Goal: Information Seeking & Learning: Learn about a topic

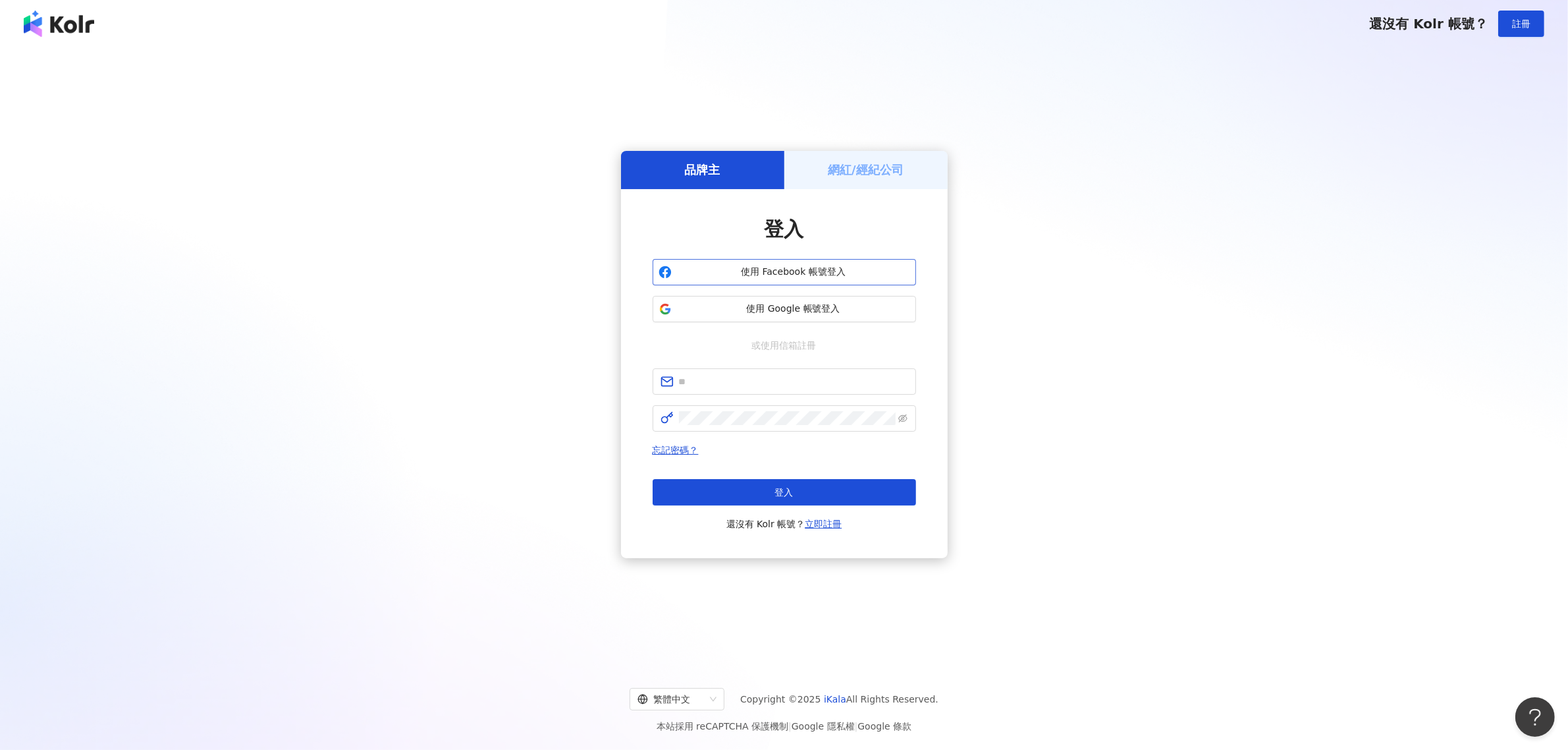
click at [745, 272] on span "使用 Facebook 帳號登入" at bounding box center [793, 272] width 233 height 13
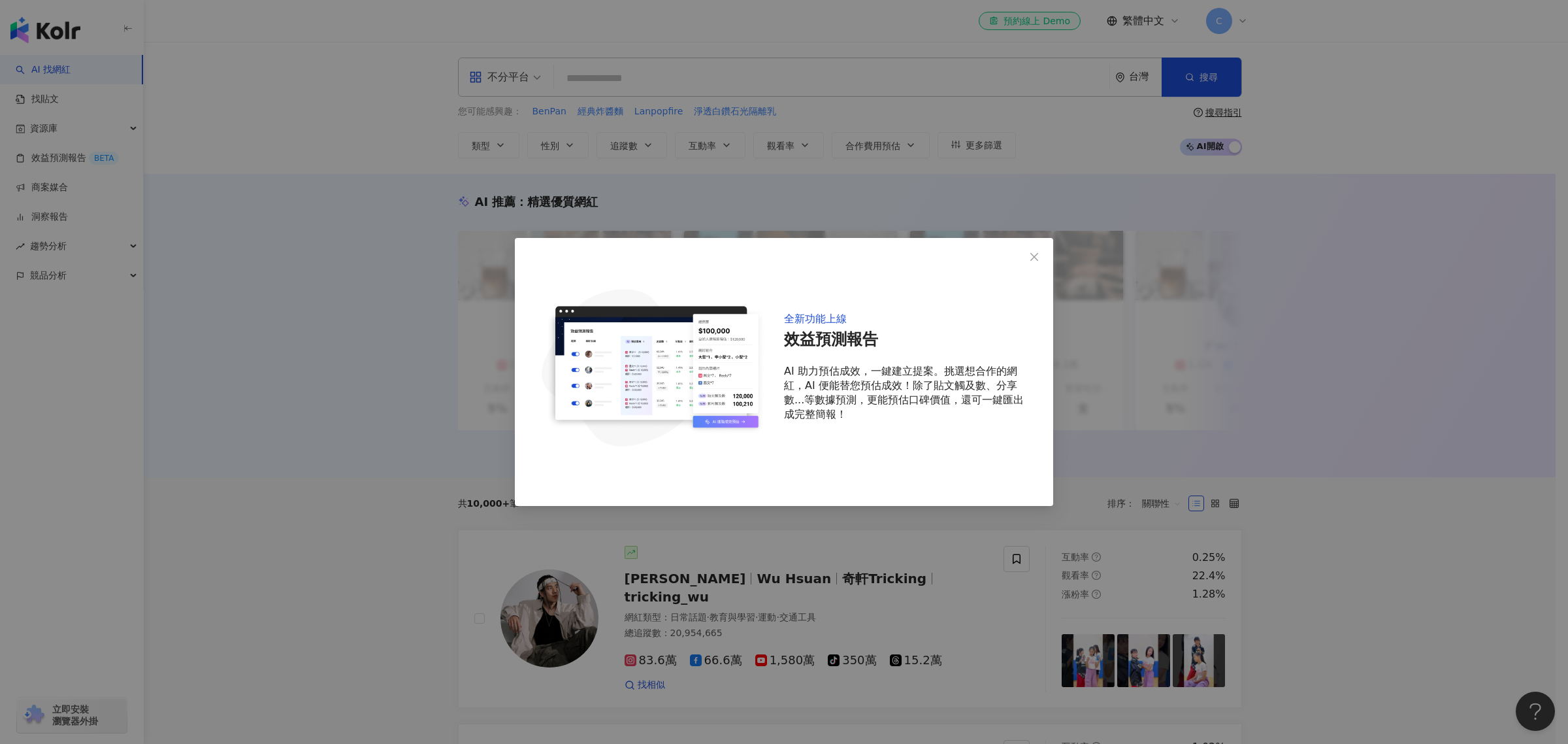
click at [1020, 255] on div "全新功能上線 效益預測報告 AI 助力預估成效，一鍵建立提案。挑選想合作的網紅，AI 便能替您預估成效！除了貼文觸及數、分享數...等數據預測，更能預估口碑價…" at bounding box center [784, 372] width 539 height 268
drag, startPoint x: 1059, startPoint y: 258, endPoint x: 1041, endPoint y: 259, distance: 18.0
click at [1059, 259] on div "全新功能上線 效益預測報告 AI 助力預估成效，一鍵建立提案。挑選想合作的網紅，AI 便能替您預估成效！除了貼文觸及數、分享數...等數據預測，更能預估口碑價…" at bounding box center [784, 372] width 1568 height 744
click at [1037, 258] on icon "close" at bounding box center [1034, 257] width 11 height 11
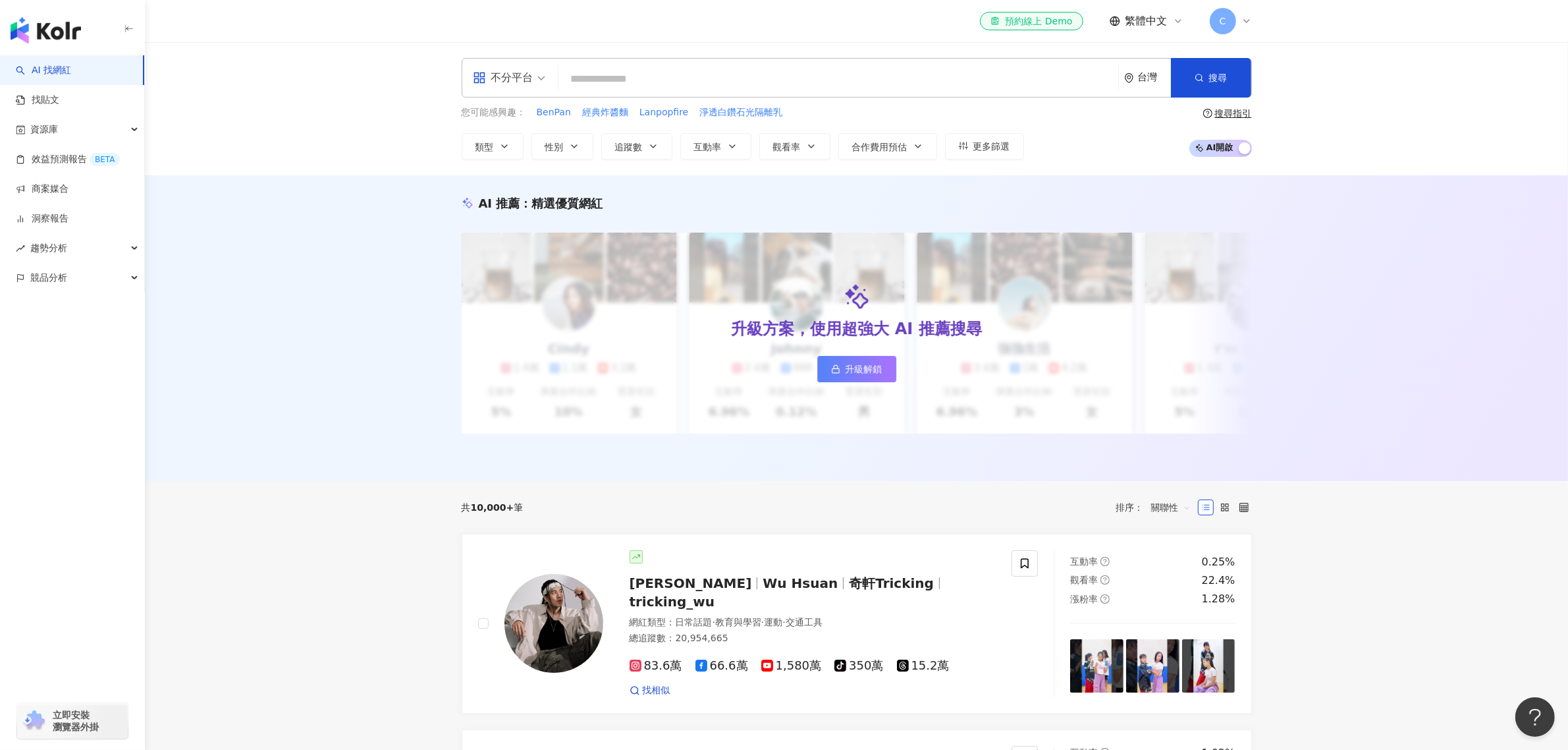
click at [588, 78] on input "search" at bounding box center [838, 79] width 549 height 25
paste input "**********"
type input "**********"
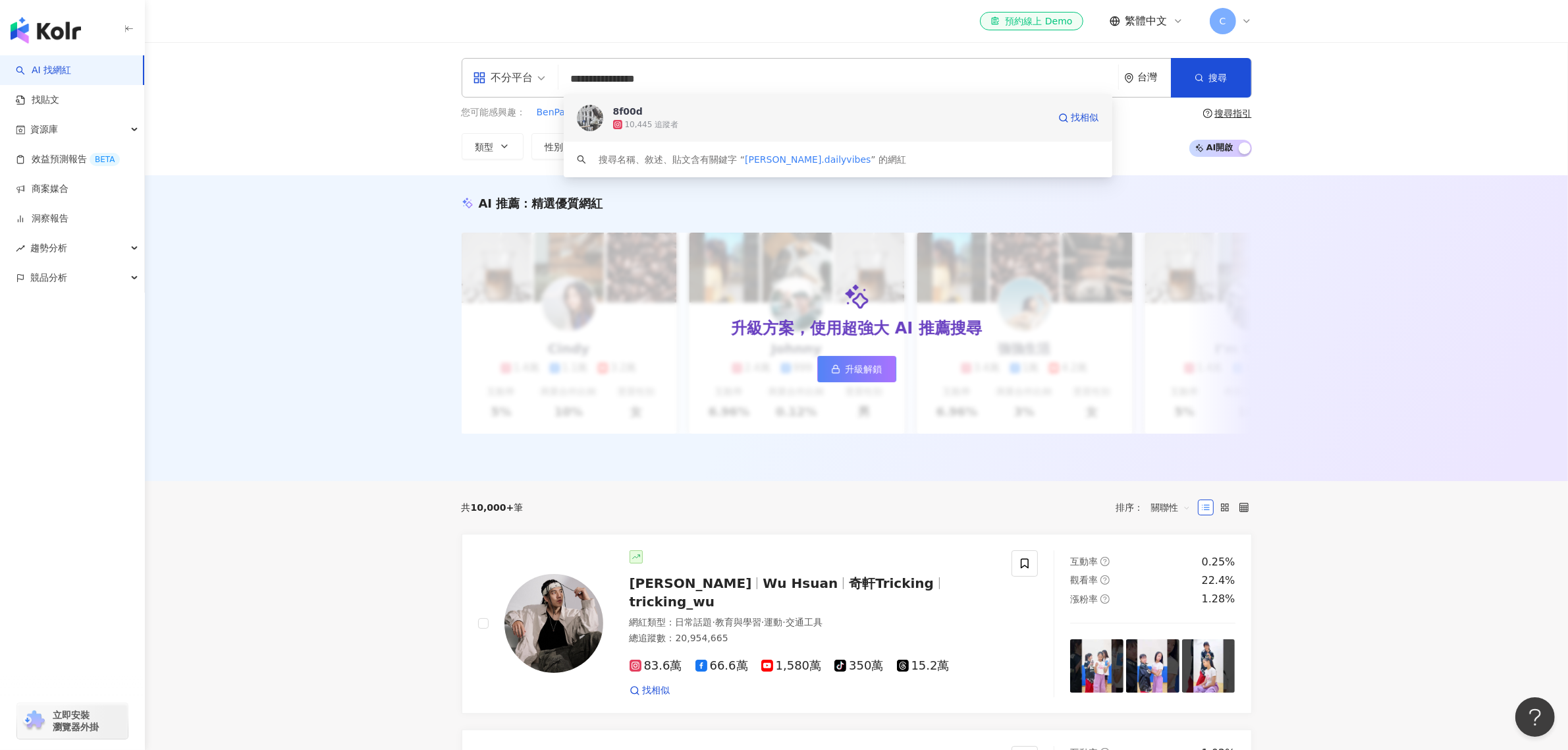
click at [631, 107] on div "8f00d" at bounding box center [627, 111] width 29 height 13
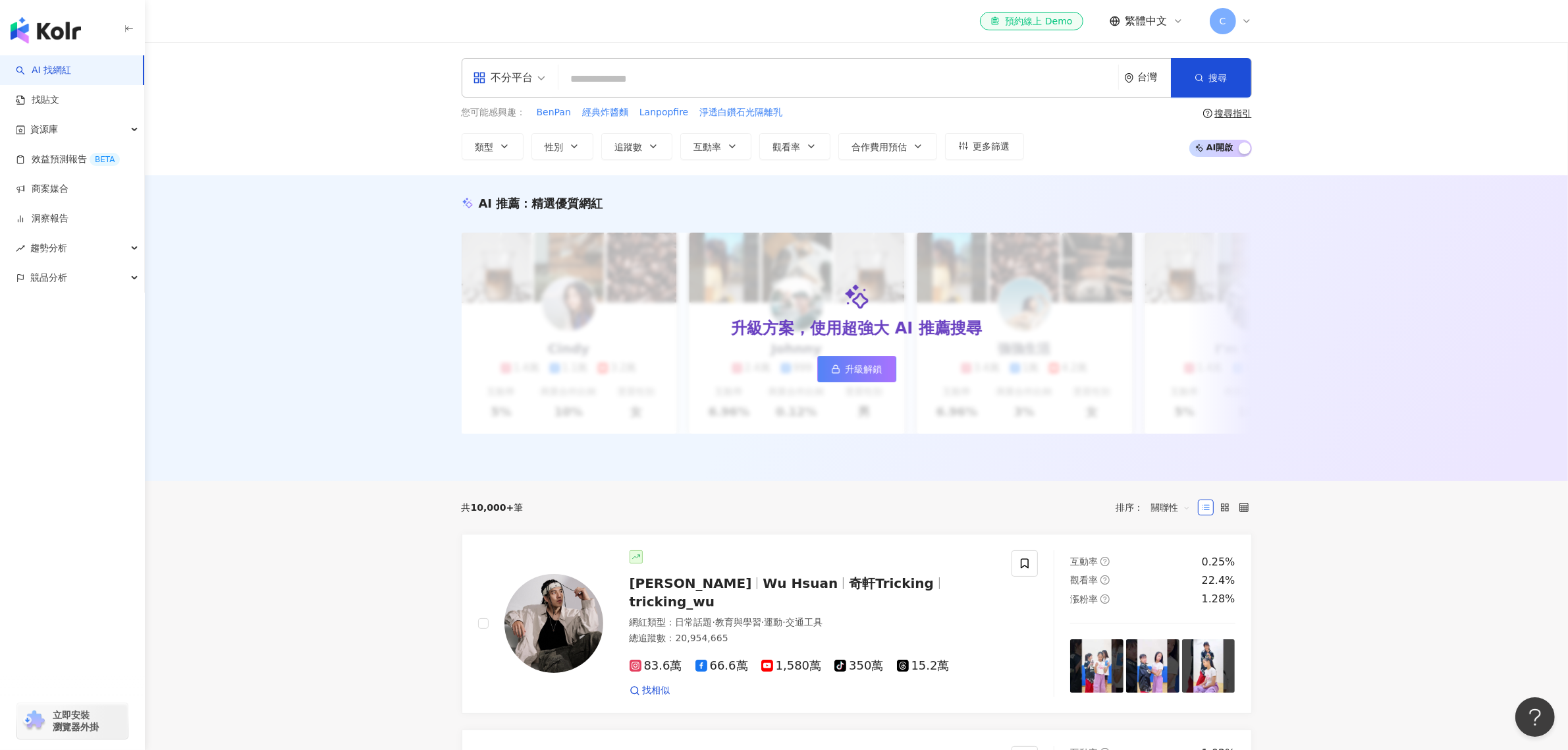
click at [641, 76] on input "search" at bounding box center [838, 79] width 549 height 25
paste input "**********"
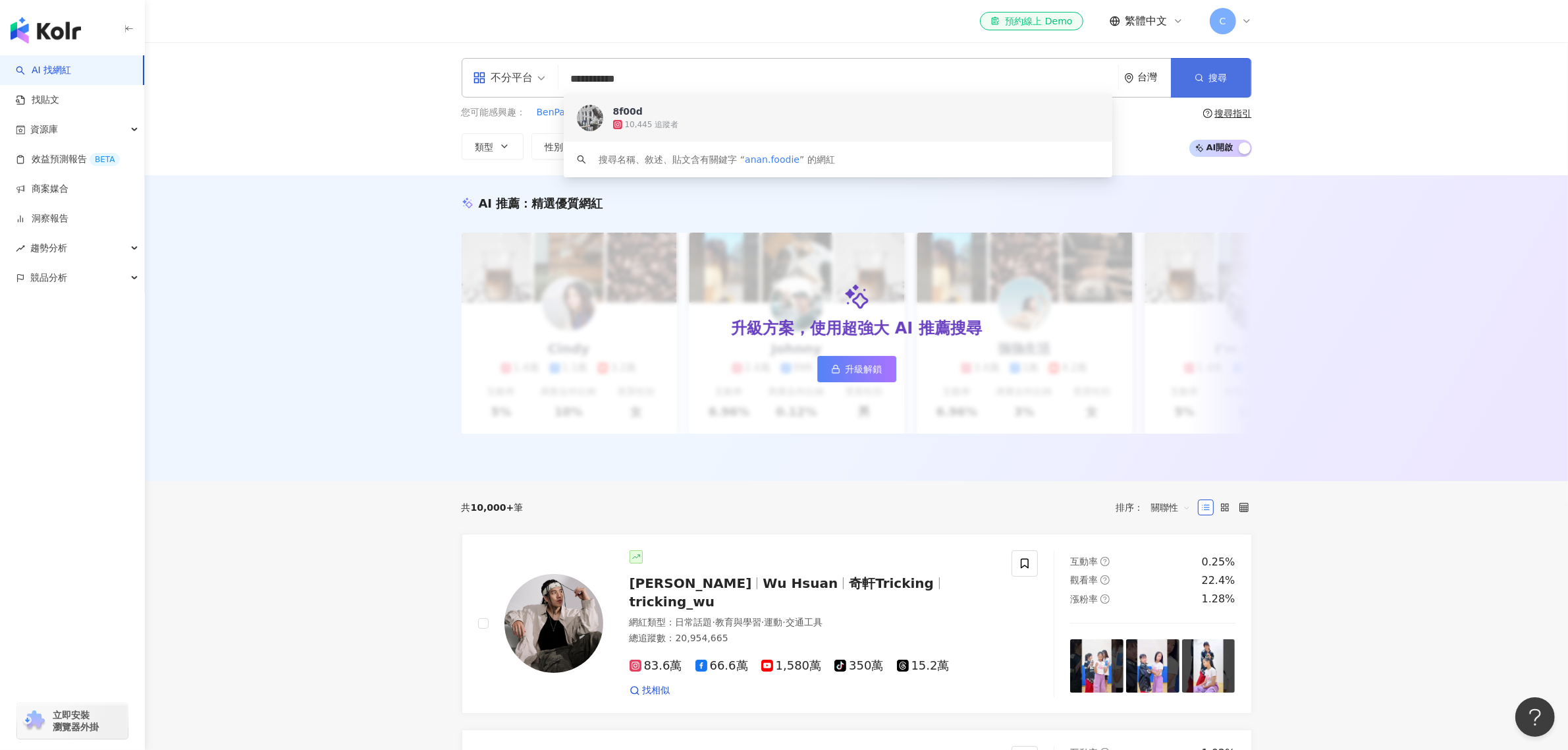
type input "**********"
click at [1197, 69] on button "搜尋" at bounding box center [1211, 77] width 80 height 39
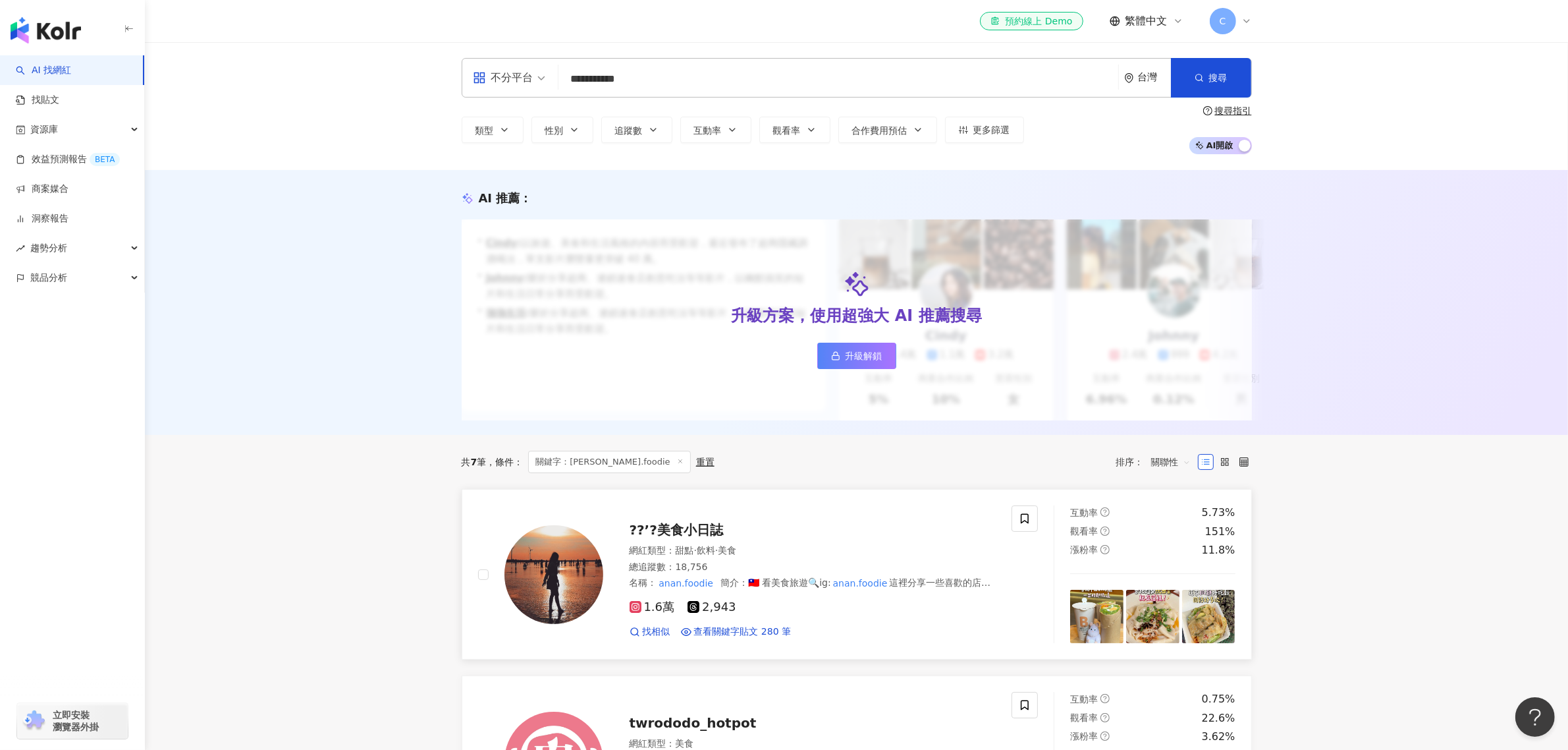
click at [697, 537] on span "??’?美食小日誌" at bounding box center [676, 529] width 94 height 16
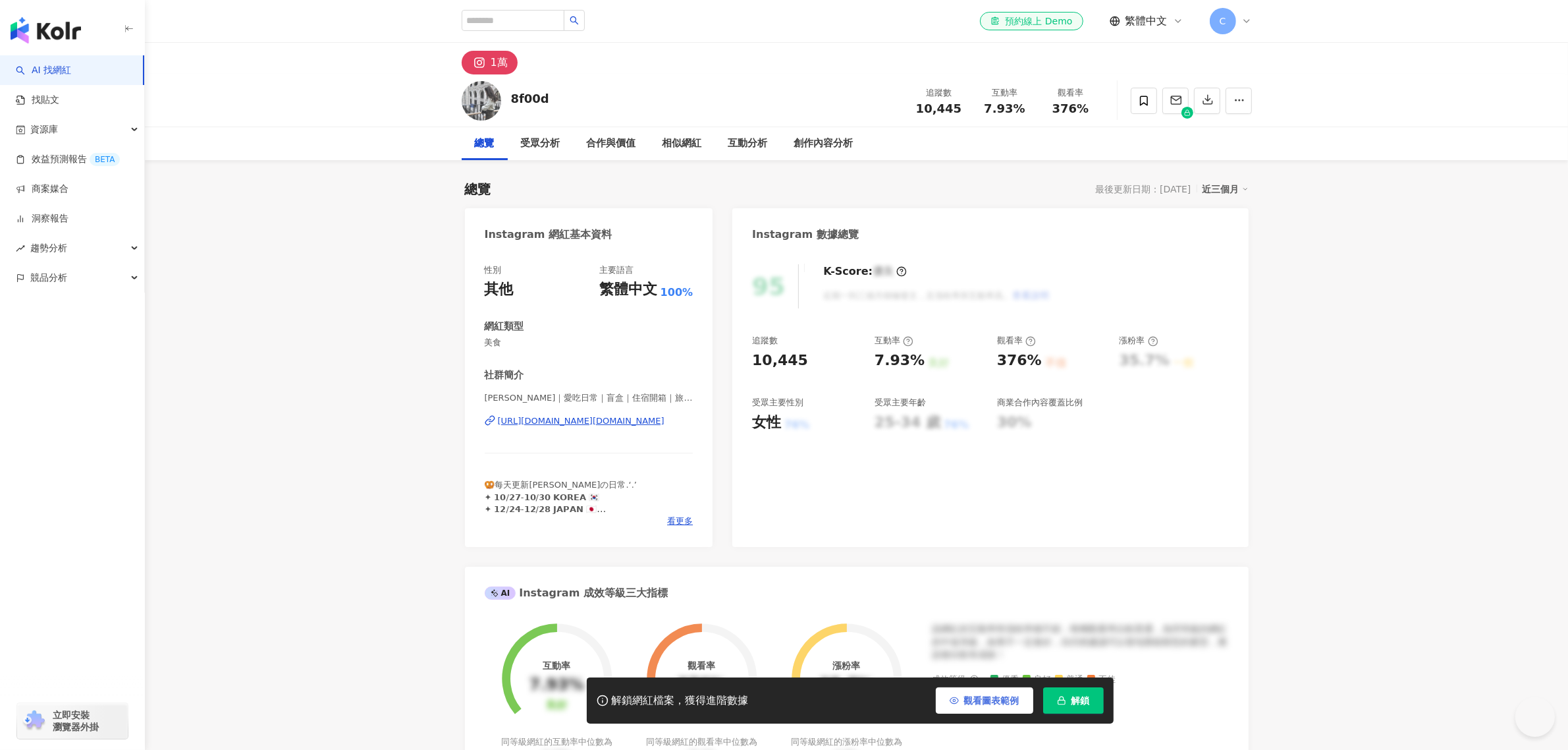
click at [974, 701] on span "觀看圖表範例" at bounding box center [991, 700] width 55 height 11
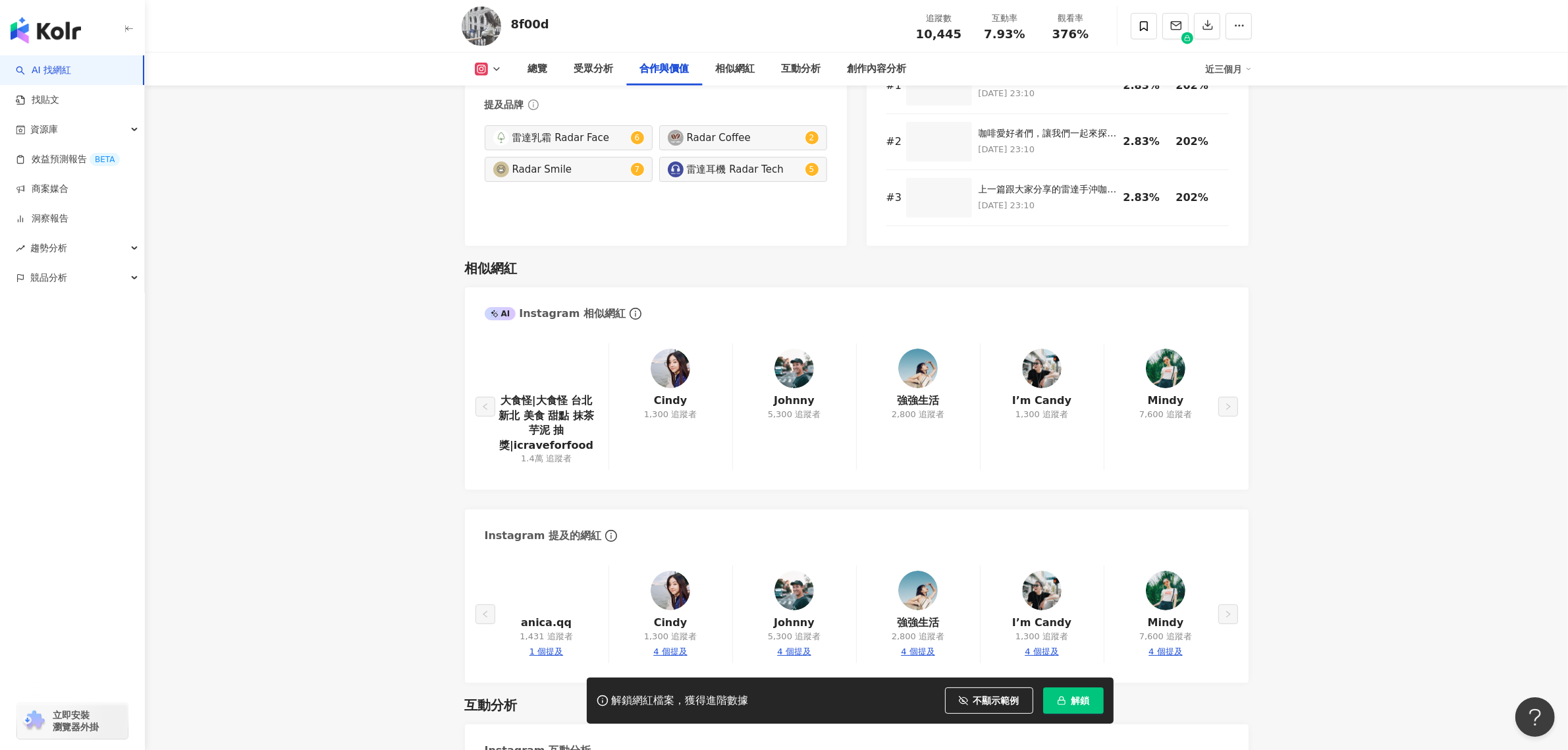
scroll to position [2166, 0]
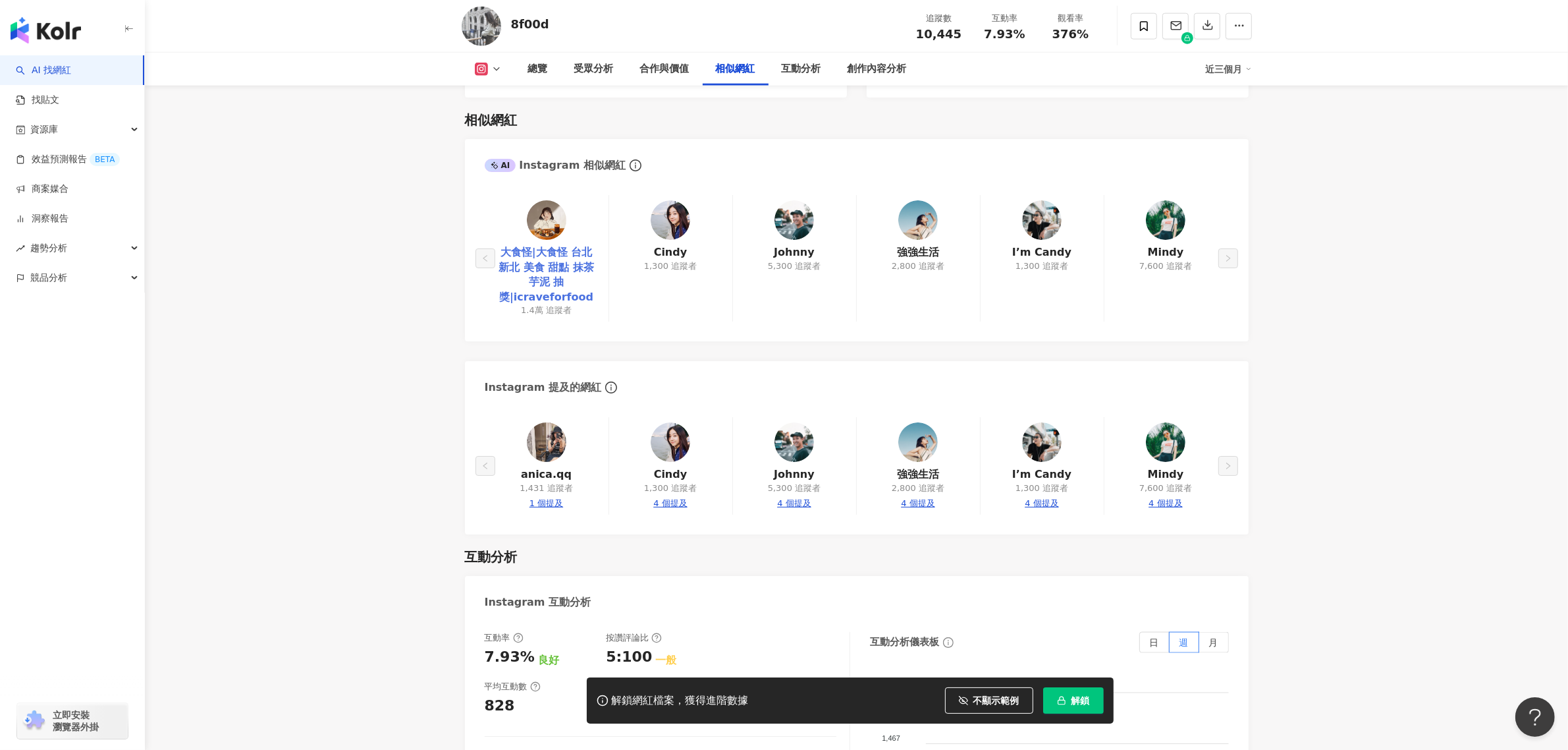
click at [534, 245] on link "大食怪|大食怪 台北 新北 美食 甜點 抹茶 芋泥 抽獎|icraveforfood" at bounding box center [546, 274] width 102 height 59
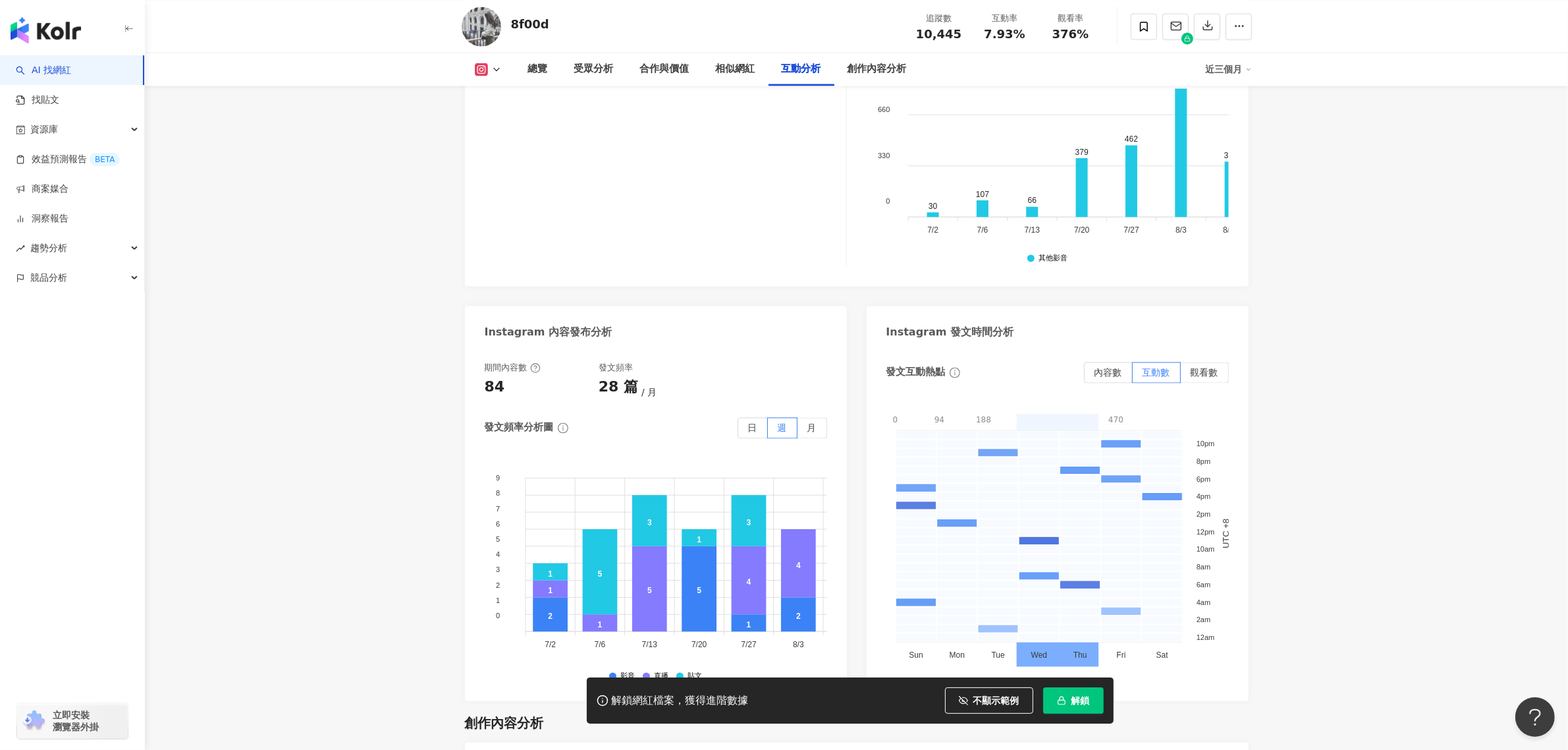
scroll to position [2660, 0]
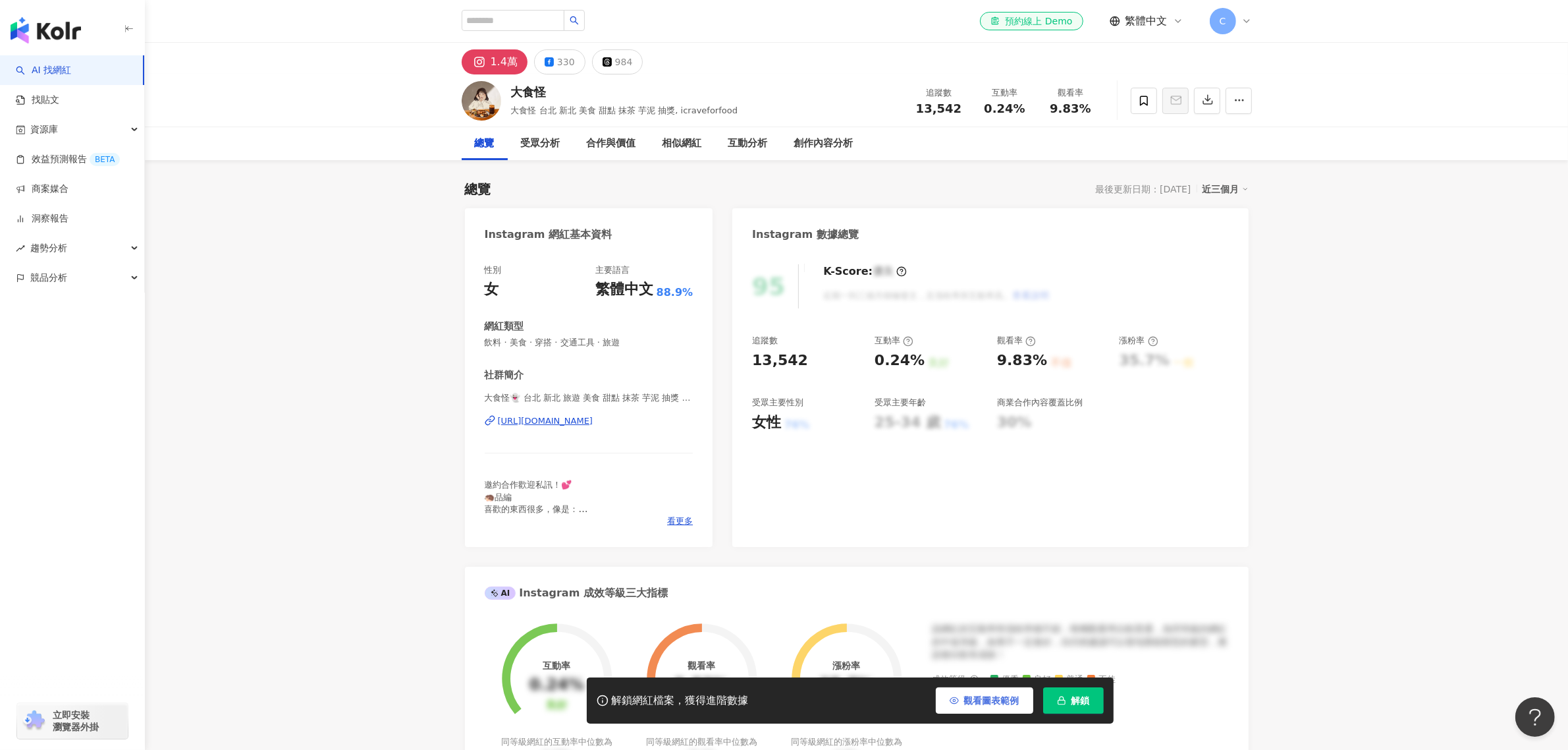
click at [991, 710] on button "觀看圖表範例" at bounding box center [984, 700] width 97 height 27
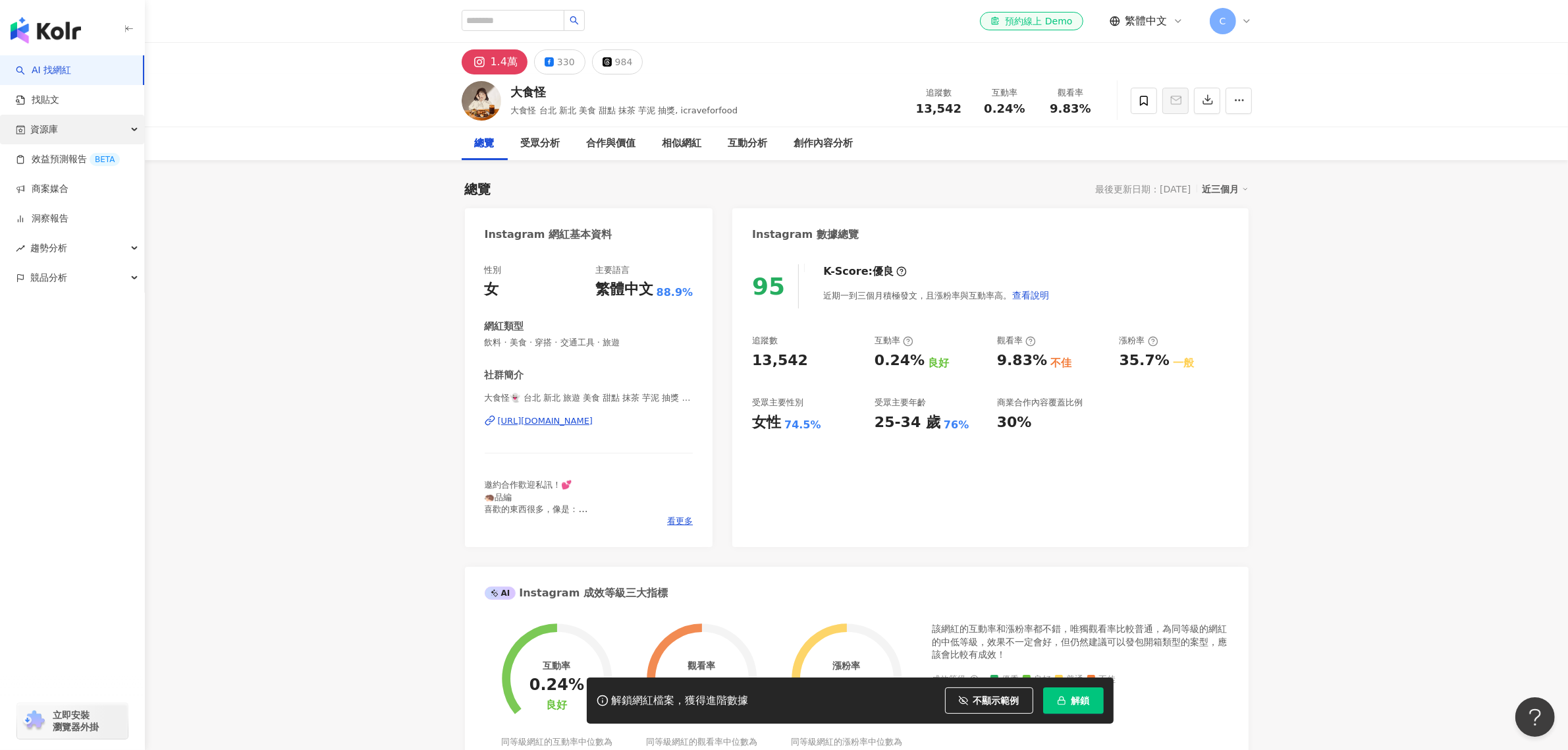
click at [74, 136] on div "資源庫" at bounding box center [72, 129] width 144 height 29
click at [481, 27] on input "search" at bounding box center [513, 20] width 102 height 21
click at [491, 20] on input "search" at bounding box center [513, 20] width 102 height 21
click at [47, 27] on img "button" at bounding box center [46, 30] width 70 height 27
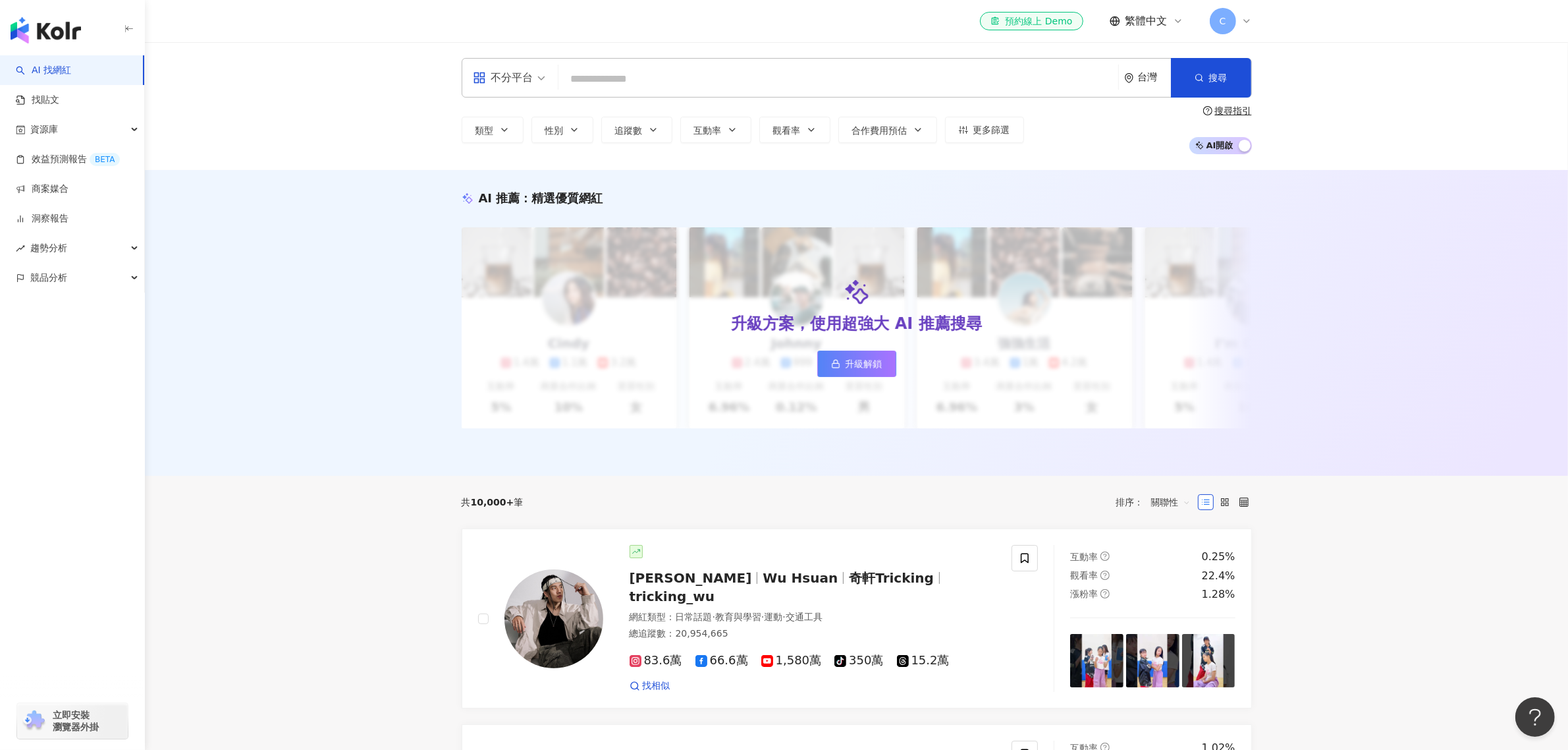
click at [647, 77] on input "search" at bounding box center [838, 79] width 549 height 25
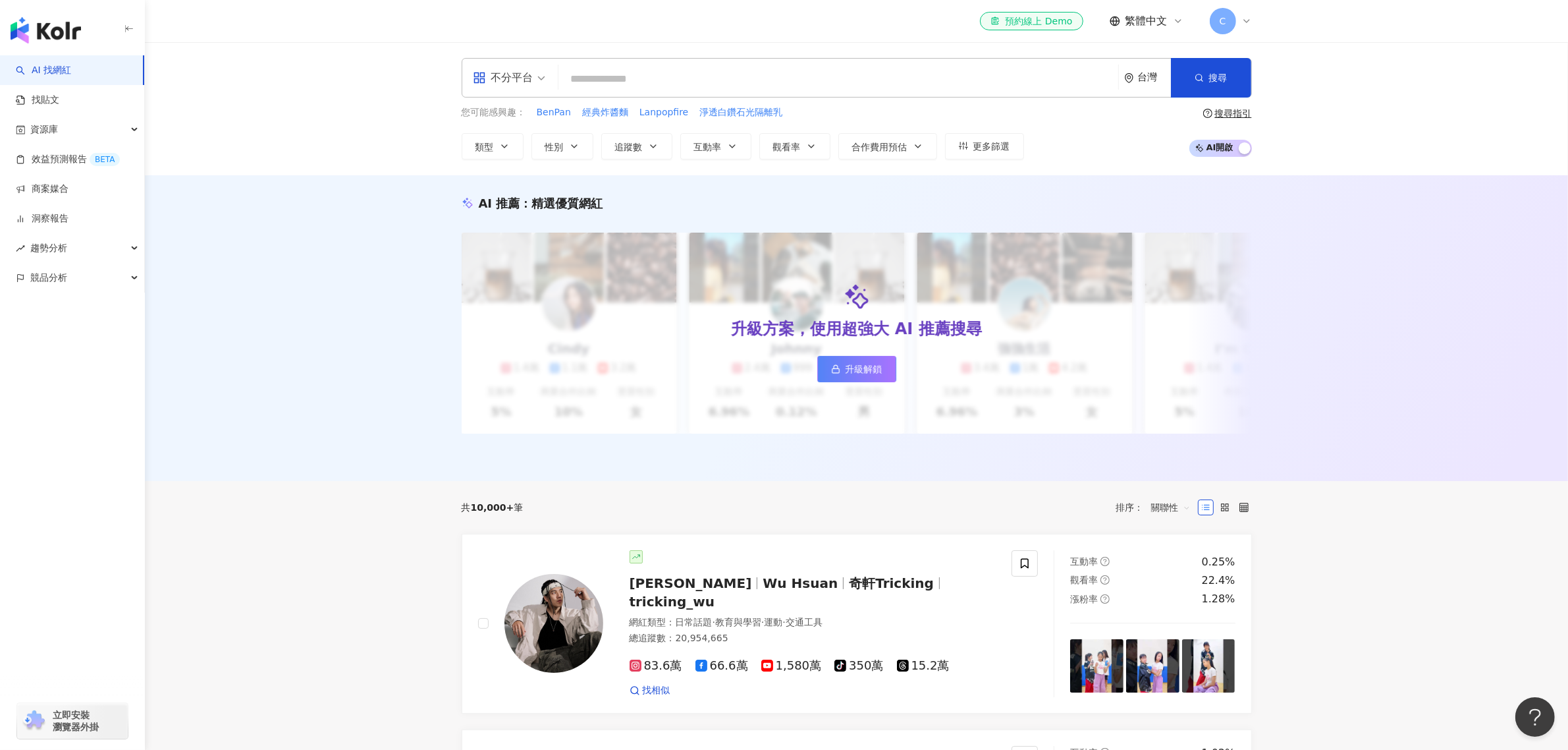
drag, startPoint x: 647, startPoint y: 77, endPoint x: 655, endPoint y: 74, distance: 8.5
click at [655, 74] on input "search" at bounding box center [838, 79] width 549 height 25
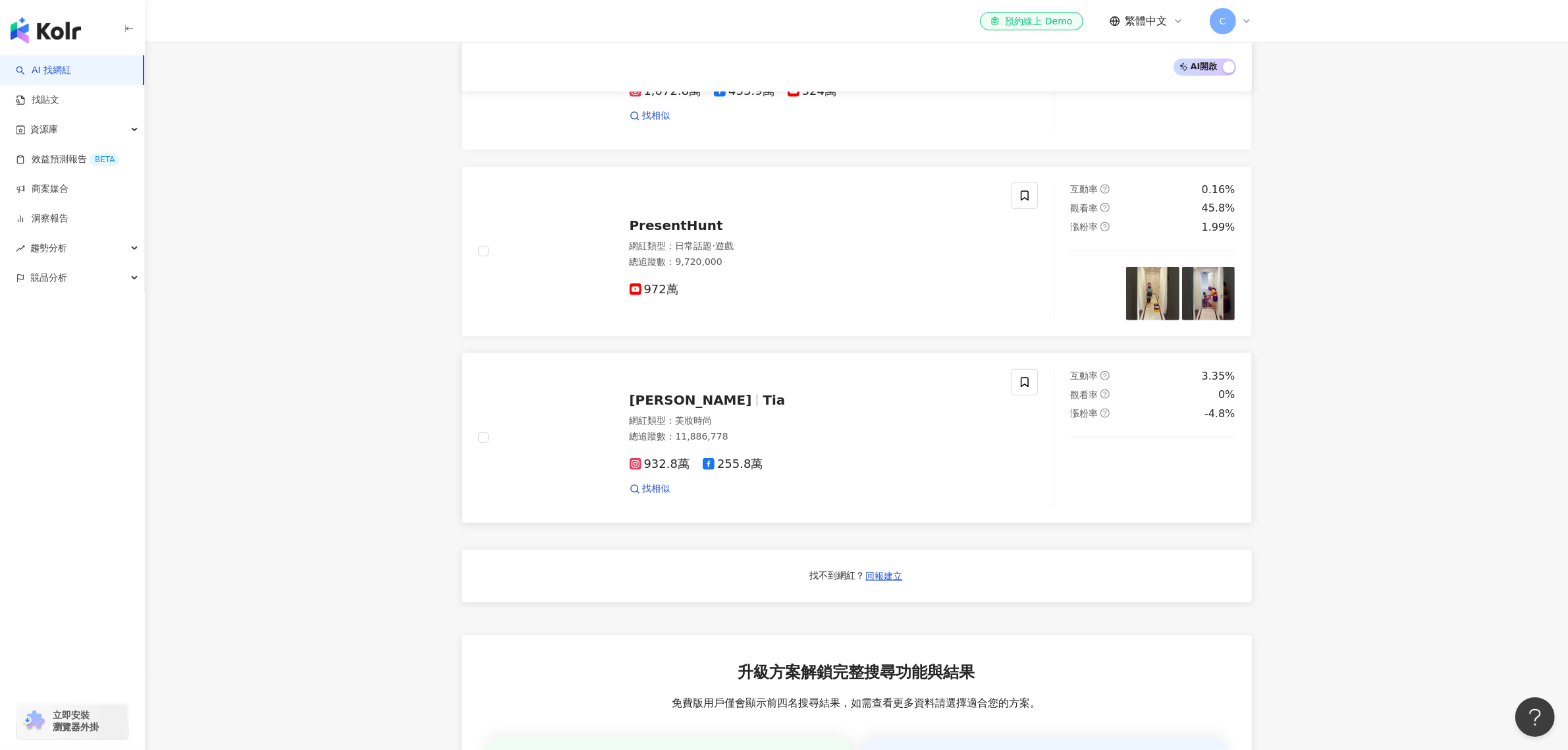
scroll to position [330, 0]
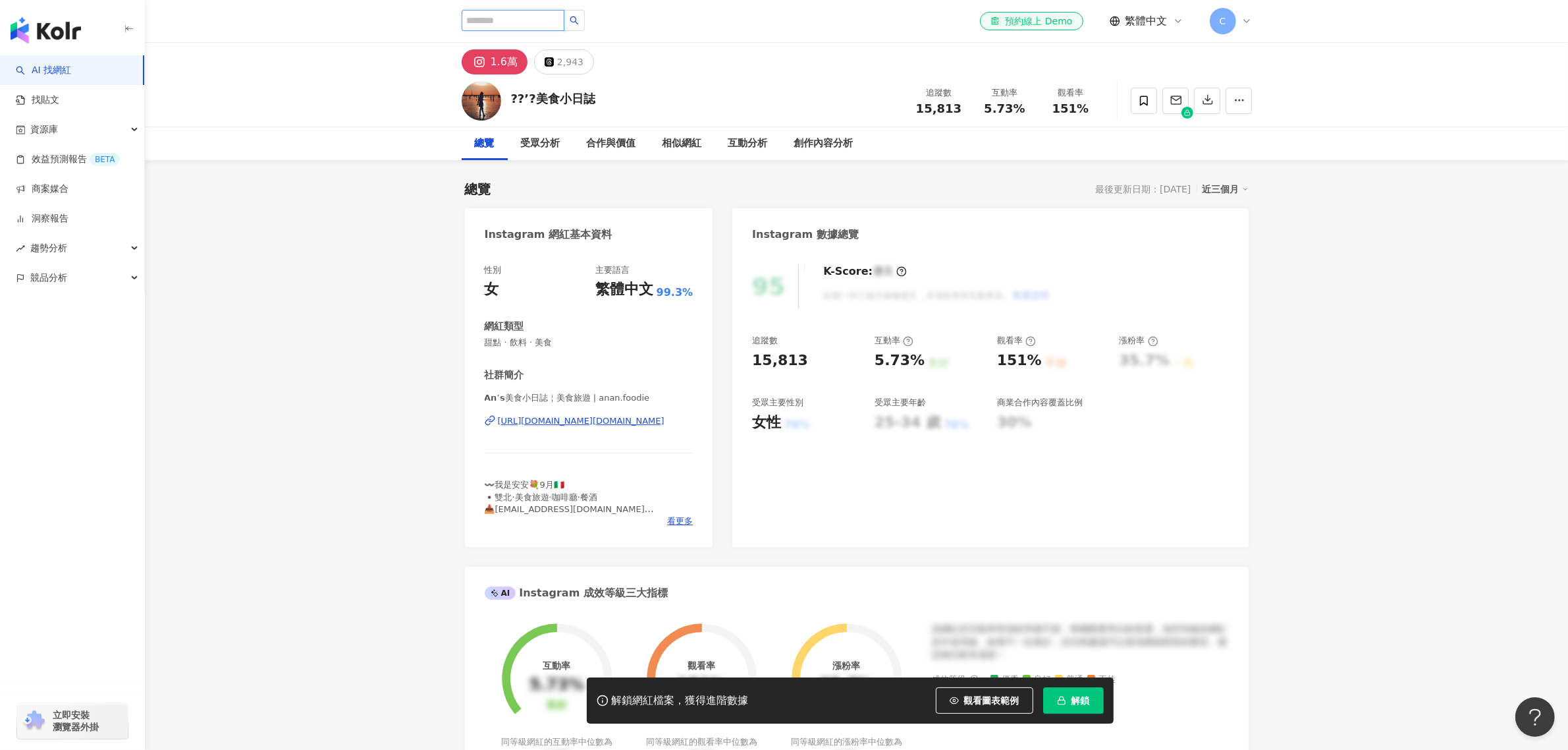
click at [518, 20] on input "search" at bounding box center [513, 20] width 102 height 21
paste input "*****"
type input "*****"
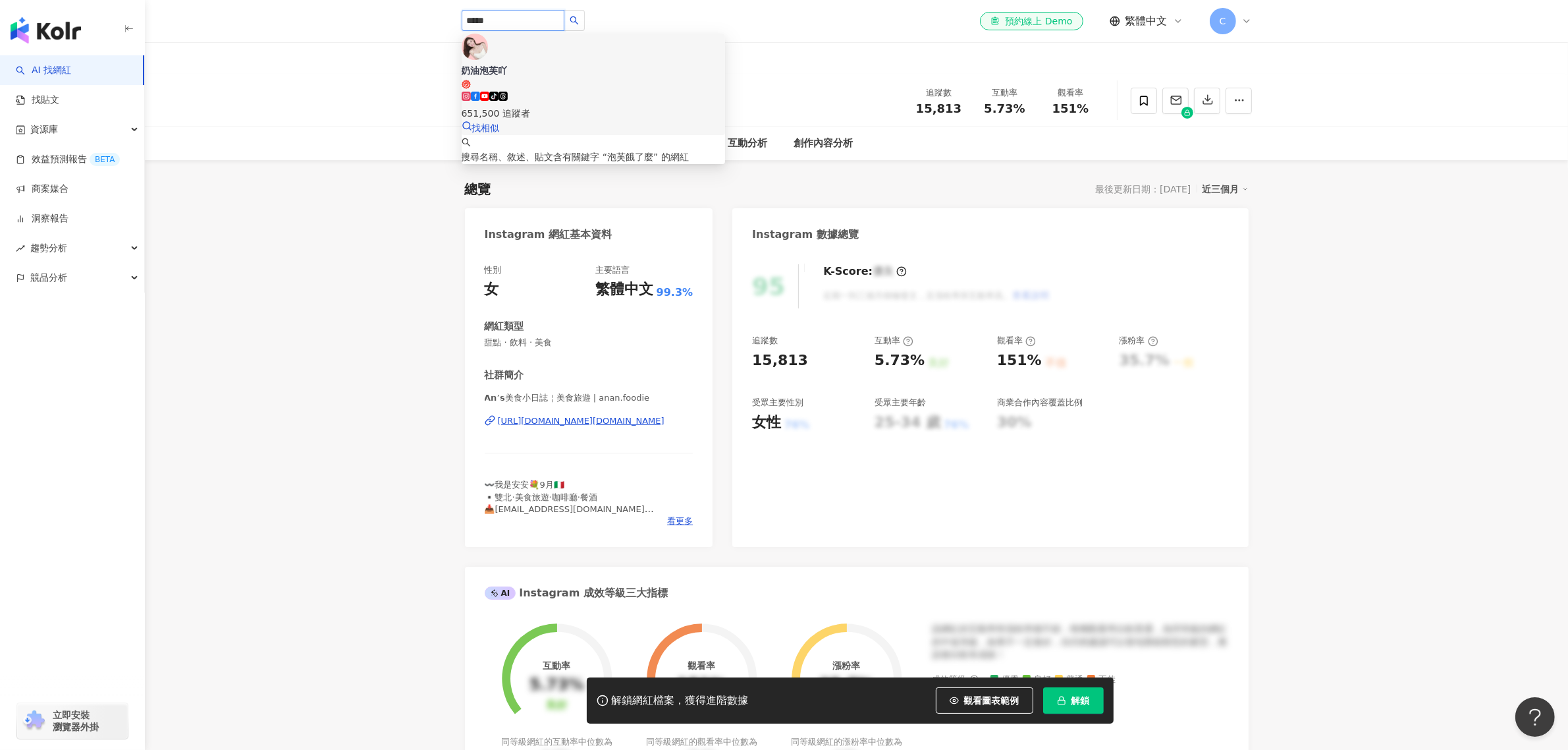
click at [489, 94] on span at bounding box center [484, 99] width 9 height 11
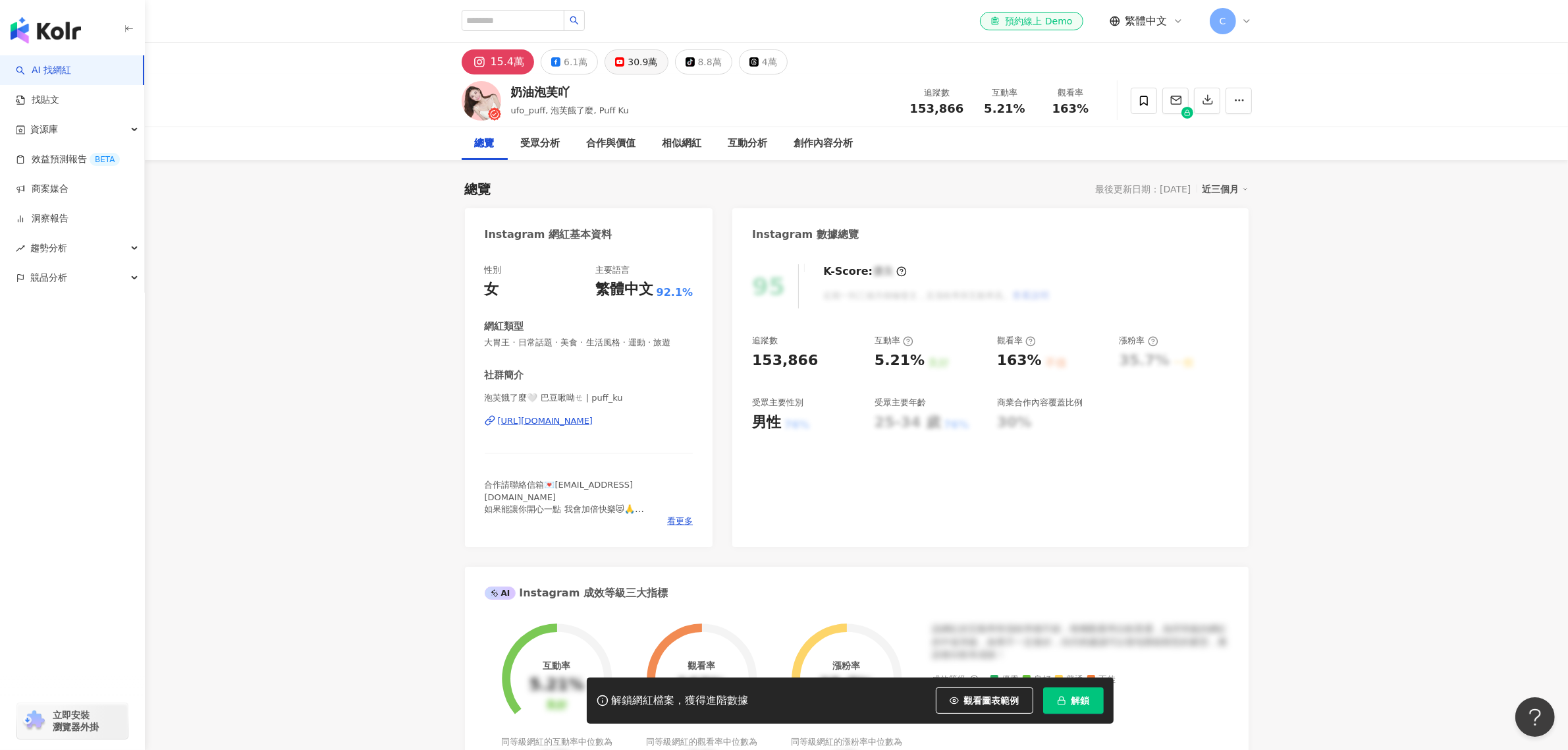
click at [617, 64] on icon at bounding box center [619, 62] width 9 height 9
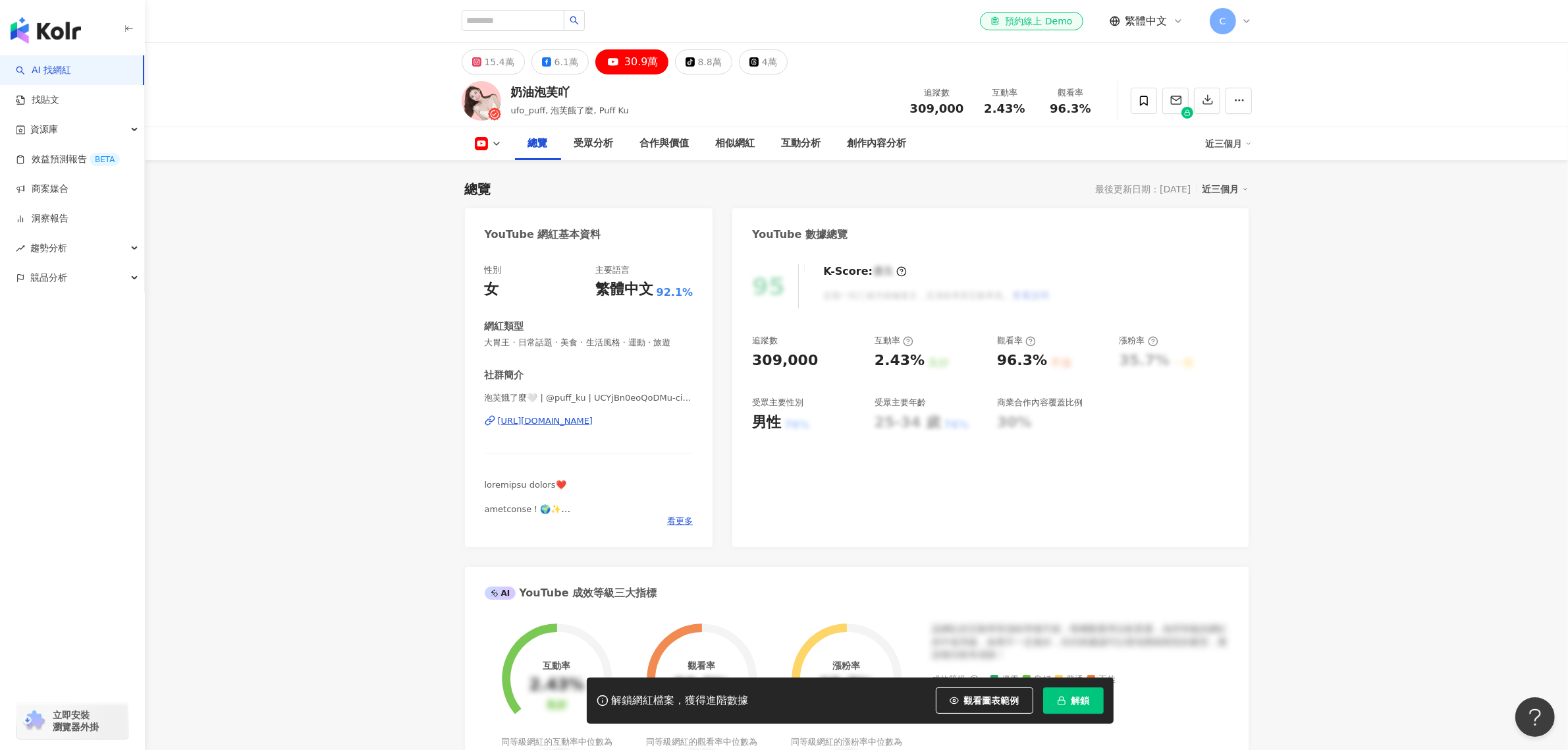
scroll to position [330, 0]
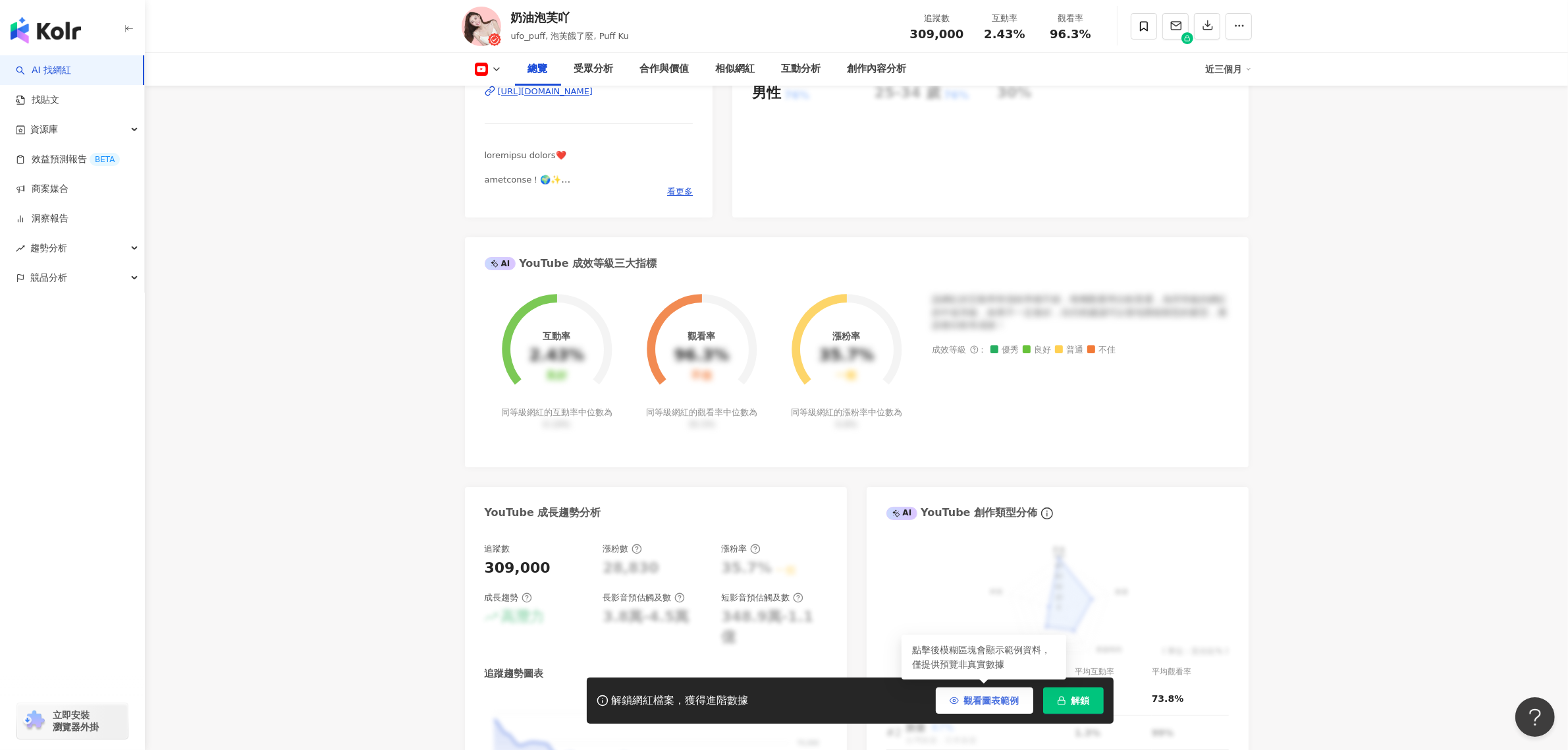
click at [978, 697] on span "觀看圖表範例" at bounding box center [991, 700] width 55 height 11
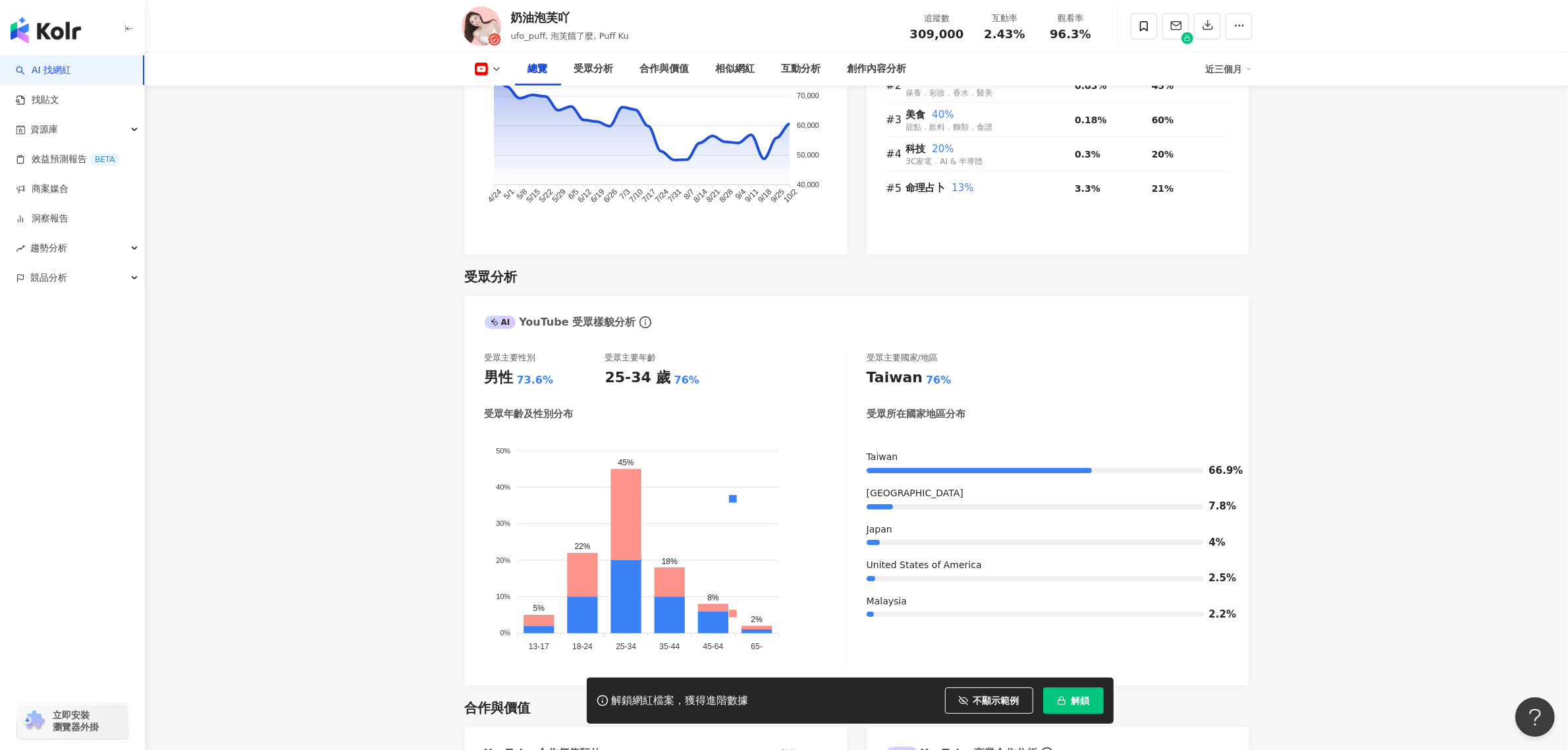
scroll to position [847, 0]
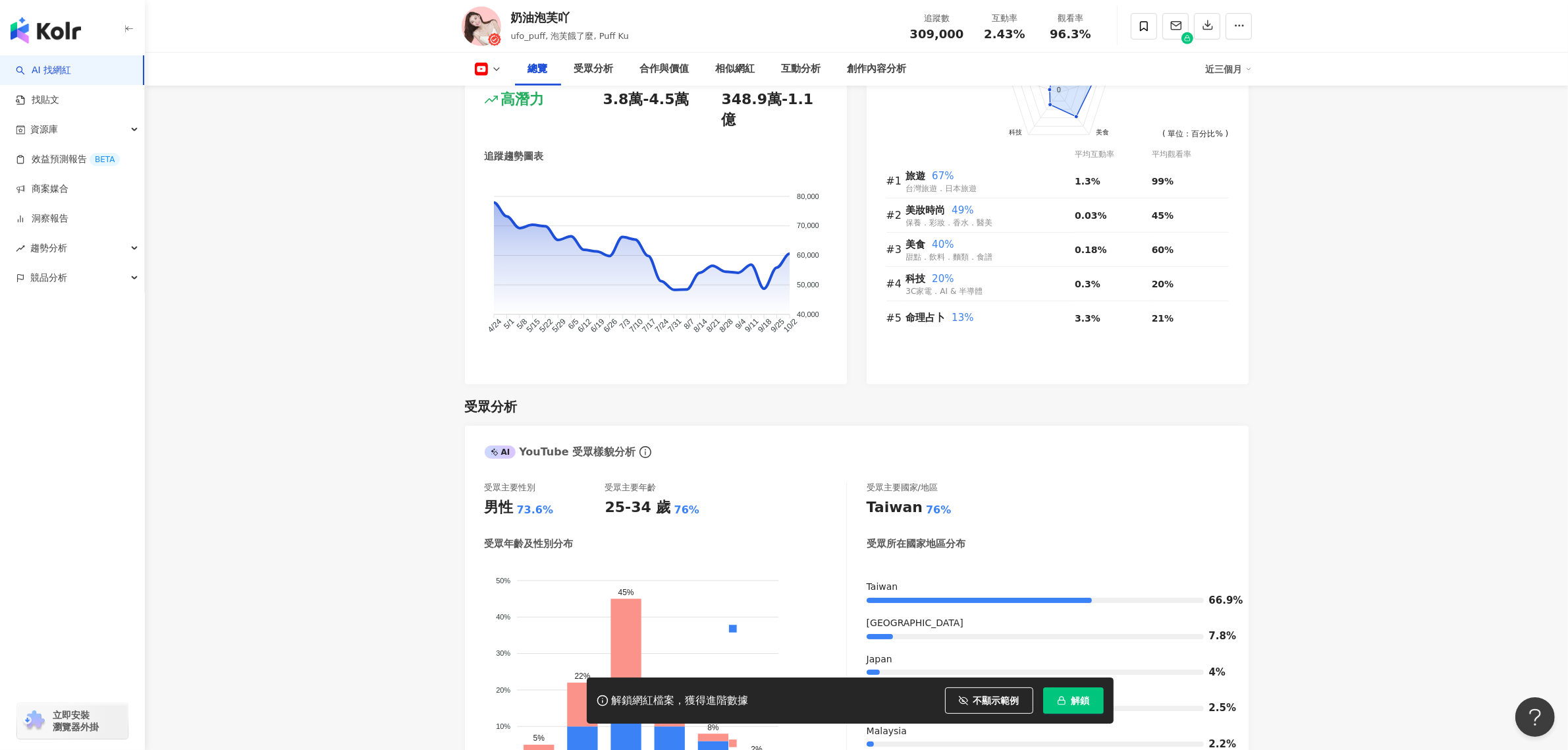
click at [496, 74] on button at bounding box center [488, 69] width 53 height 13
click at [511, 89] on button "Instagram" at bounding box center [509, 94] width 79 height 19
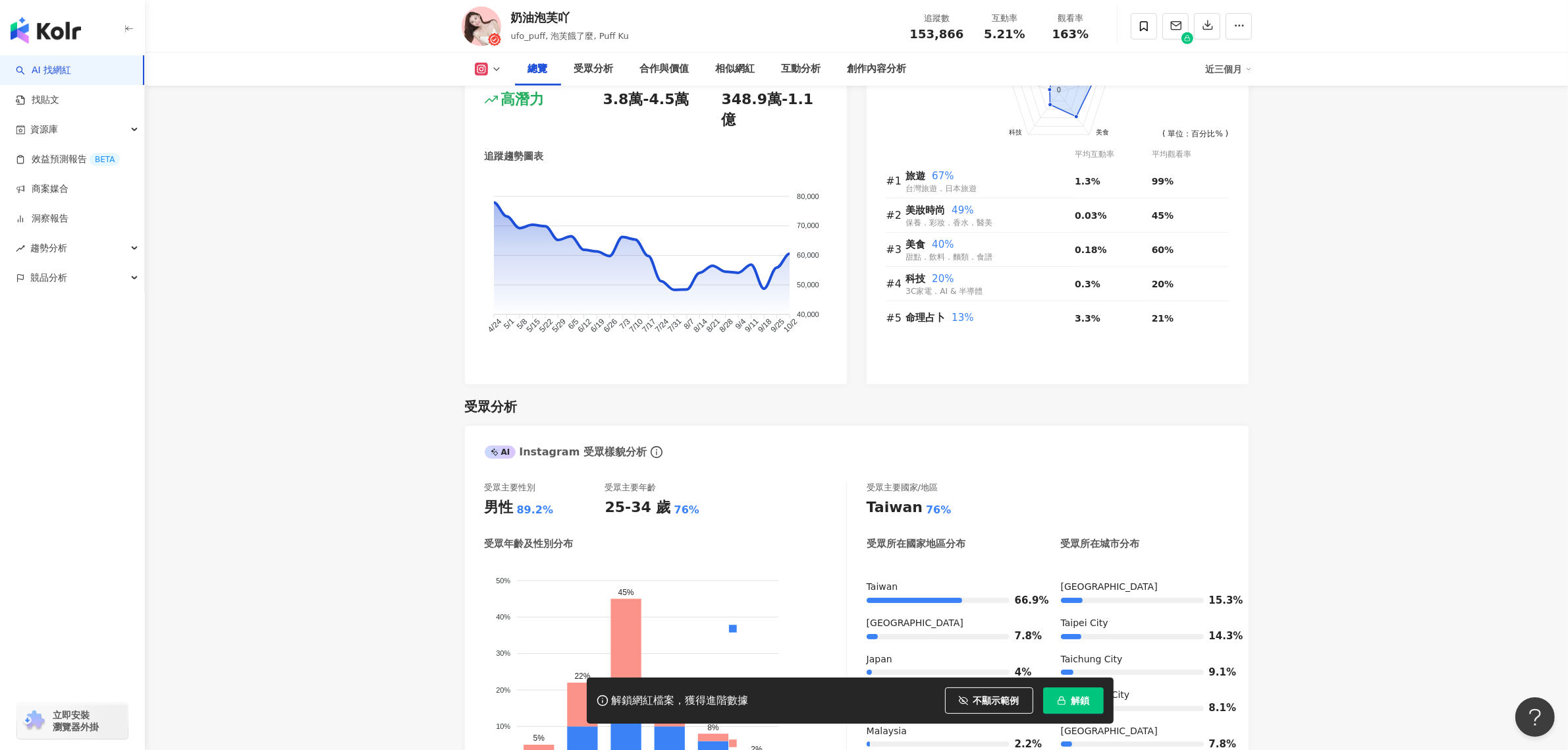
click at [495, 64] on icon at bounding box center [496, 69] width 11 height 11
click at [496, 96] on button "Instagram" at bounding box center [509, 94] width 79 height 19
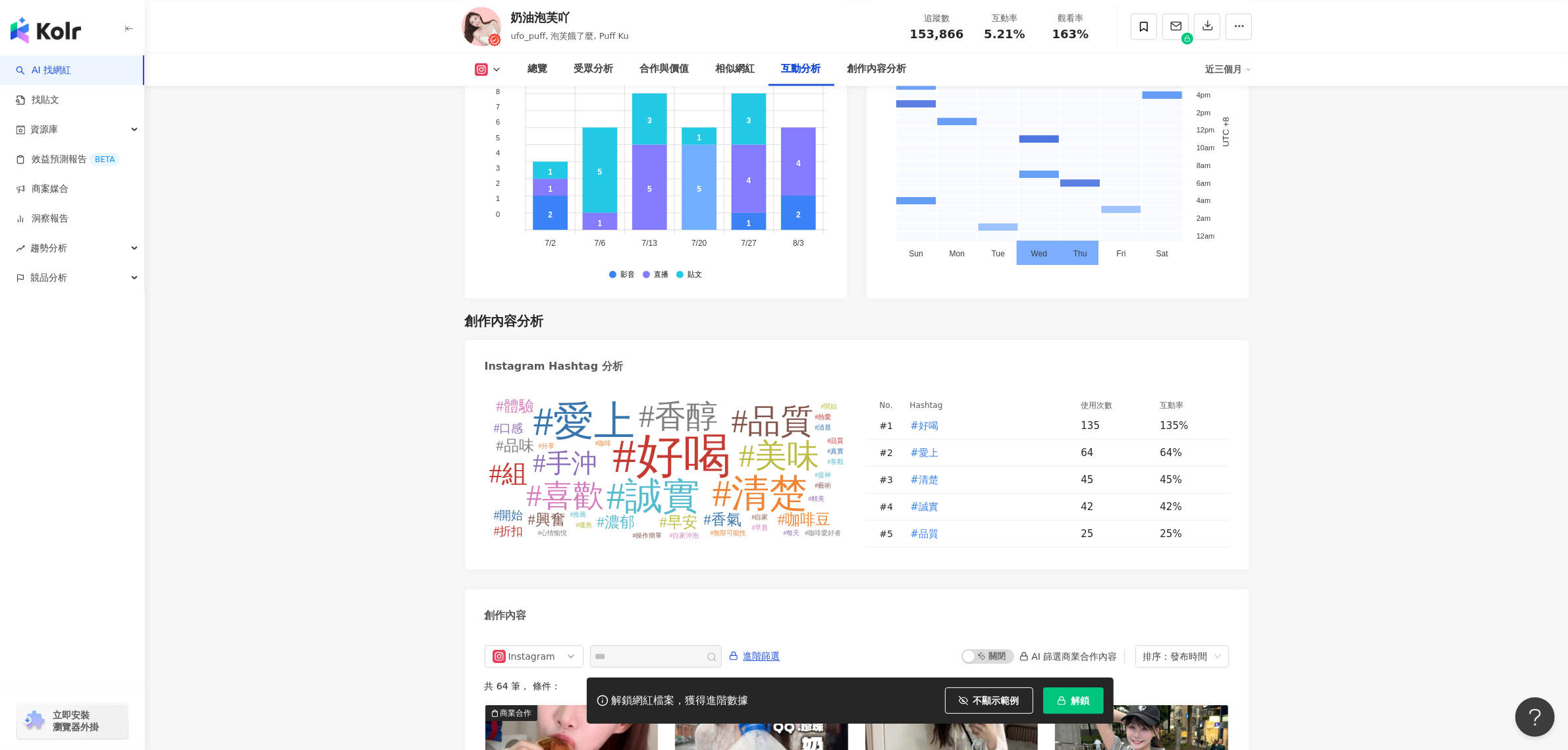
scroll to position [3881, 0]
